Goal: Information Seeking & Learning: Compare options

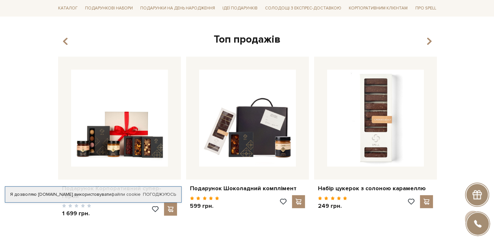
scroll to position [293, 0]
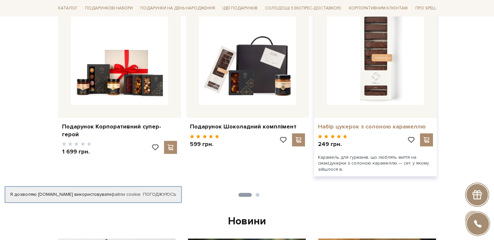
click at [369, 126] on link "Набір цукерок з солоною карамеллю" at bounding box center [375, 126] width 115 height 7
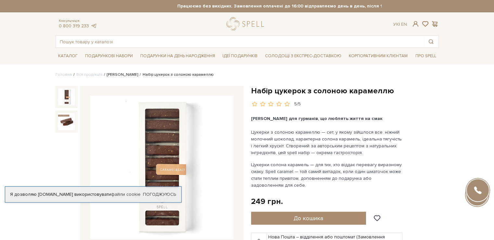
click at [118, 74] on link "[PERSON_NAME]" at bounding box center [122, 74] width 31 height 5
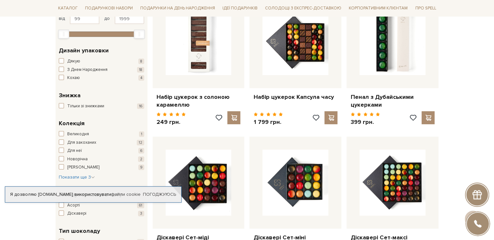
scroll to position [98, 0]
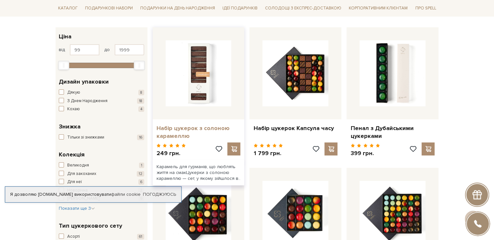
click at [184, 129] on link "Набір цукерок з солоною карамеллю" at bounding box center [199, 132] width 84 height 15
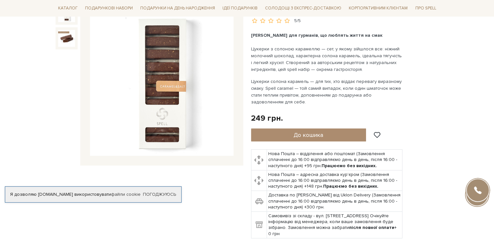
scroll to position [75, 0]
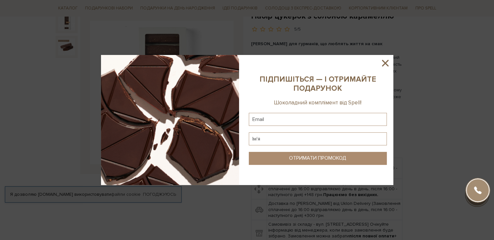
click at [385, 63] on icon at bounding box center [385, 63] width 7 height 7
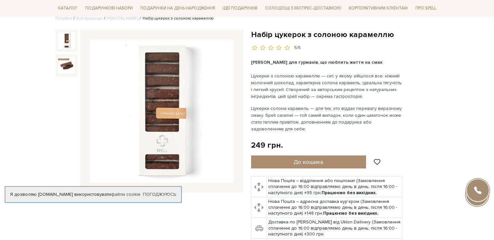
scroll to position [10, 0]
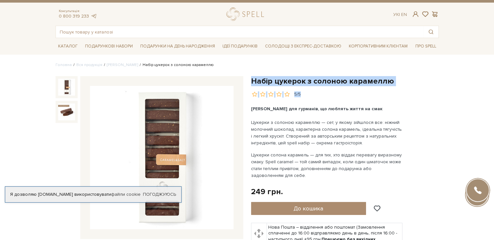
drag, startPoint x: 252, startPoint y: 82, endPoint x: 385, endPoint y: 86, distance: 132.4
click at [385, 86] on div "Набір цукерок з солоною карамеллю 5/5" at bounding box center [345, 86] width 188 height 21
copy div "Набір цукерок з солоною карамеллю 5/5"
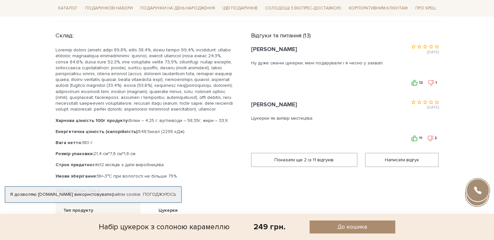
scroll to position [335, 0]
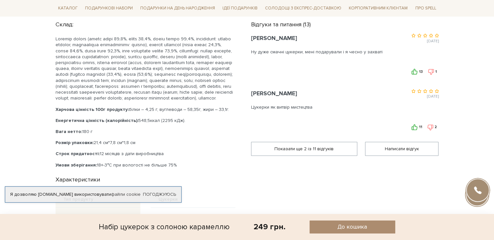
drag, startPoint x: 80, startPoint y: 136, endPoint x: 93, endPoint y: 137, distance: 12.7
click at [93, 135] on p "Вага нетто: 180 г" at bounding box center [146, 132] width 180 height 6
copy p "180 г"
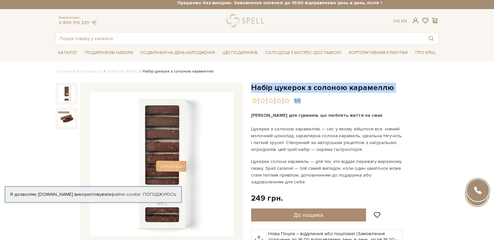
scroll to position [0, 0]
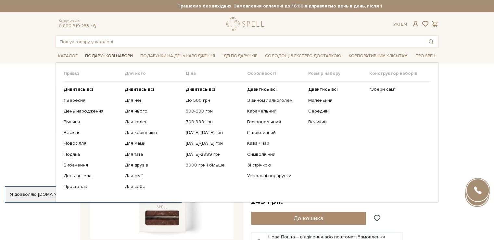
click at [118, 52] on span "Подарункові набори" at bounding box center [109, 56] width 53 height 10
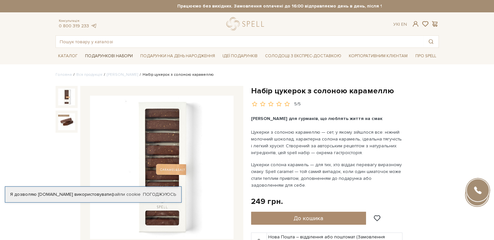
click at [119, 56] on span "Подарункові набори" at bounding box center [109, 56] width 53 height 10
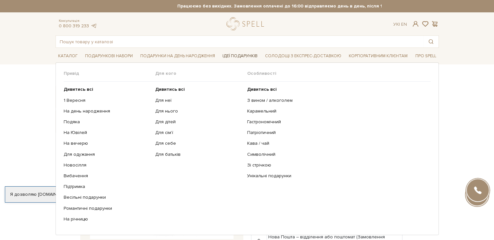
click at [243, 53] on span "Ідеї подарунків" at bounding box center [240, 56] width 40 height 10
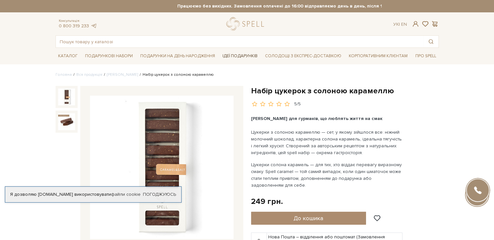
click at [243, 56] on span "Ідеї подарунків" at bounding box center [240, 56] width 40 height 10
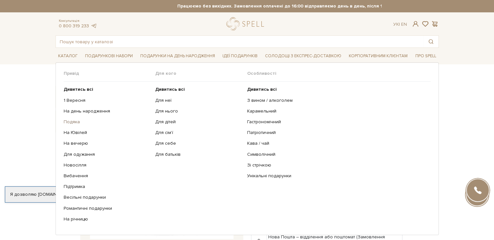
click at [73, 120] on link "Подяка" at bounding box center [107, 122] width 87 height 6
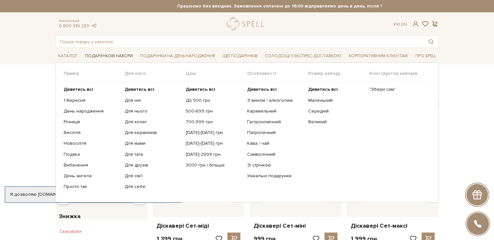
click at [121, 56] on span "Подарункові набори" at bounding box center [109, 56] width 53 height 10
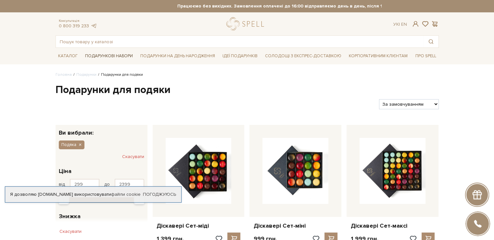
click at [121, 56] on span "Подарункові набори" at bounding box center [109, 56] width 53 height 10
click at [365, 54] on link "Корпоративним клієнтам" at bounding box center [379, 55] width 64 height 11
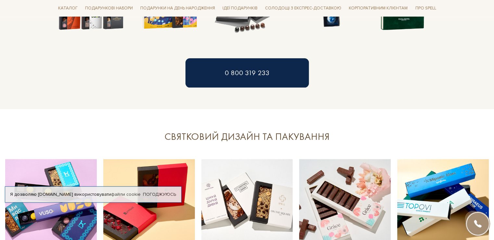
scroll to position [748, 0]
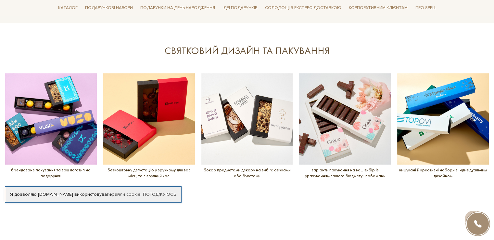
click at [350, 120] on img at bounding box center [345, 119] width 92 height 92
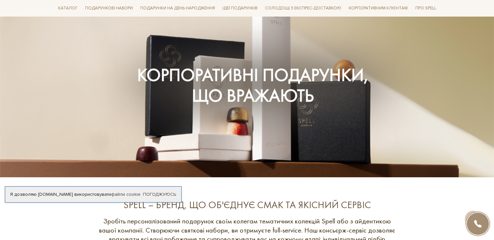
scroll to position [0, 0]
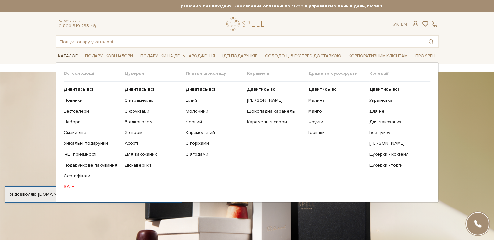
click at [75, 57] on span "Каталог" at bounding box center [68, 56] width 25 height 10
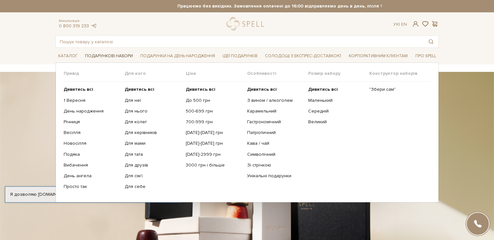
click at [104, 55] on span "Подарункові набори" at bounding box center [109, 56] width 53 height 10
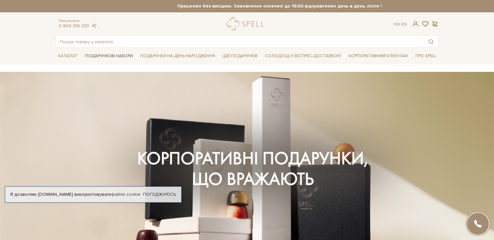
click at [104, 55] on span "Подарункові набори" at bounding box center [109, 56] width 53 height 10
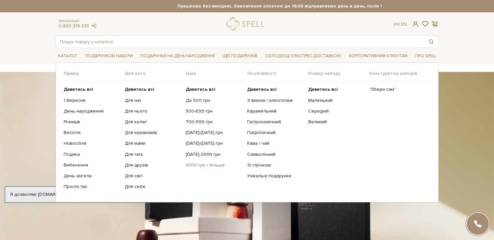
click at [193, 165] on link "3000 грн і більше" at bounding box center [214, 165] width 56 height 6
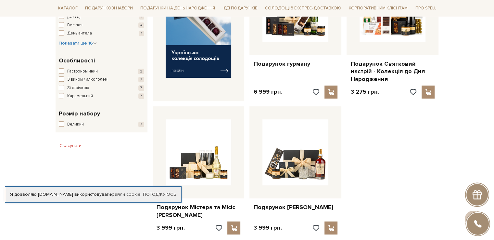
scroll to position [228, 0]
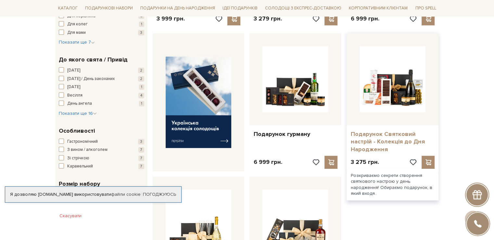
click at [394, 134] on link "Подарунок Святковий настрій - Колекція до Дня Народження" at bounding box center [393, 141] width 84 height 23
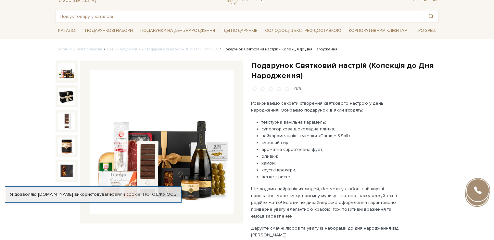
scroll to position [65, 0]
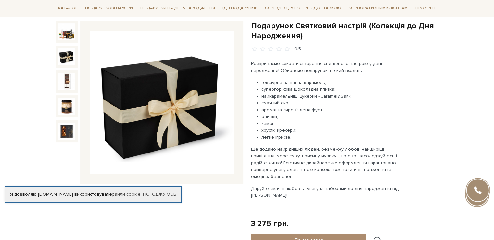
click at [60, 55] on img at bounding box center [66, 56] width 17 height 17
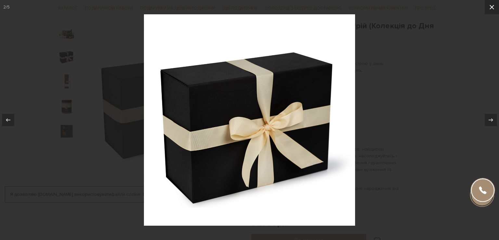
click at [494, 5] on button at bounding box center [492, 7] width 14 height 14
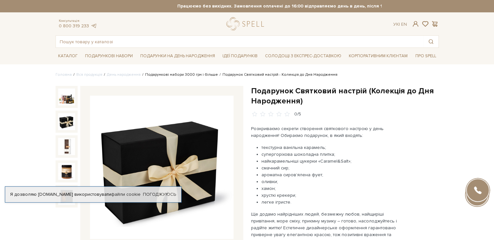
click at [174, 75] on link "Подарункові набори 3000 грн і більше" at bounding box center [181, 74] width 73 height 5
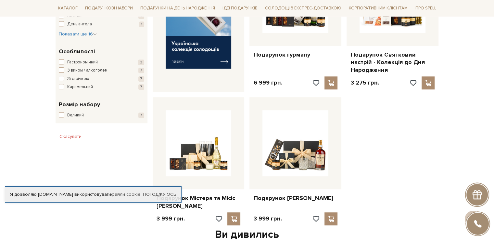
scroll to position [325, 0]
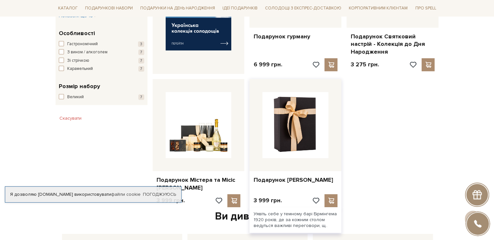
click at [298, 138] on img at bounding box center [296, 125] width 66 height 66
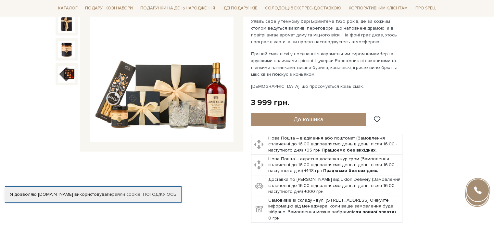
scroll to position [98, 0]
